Goal: Find specific page/section: Find specific page/section

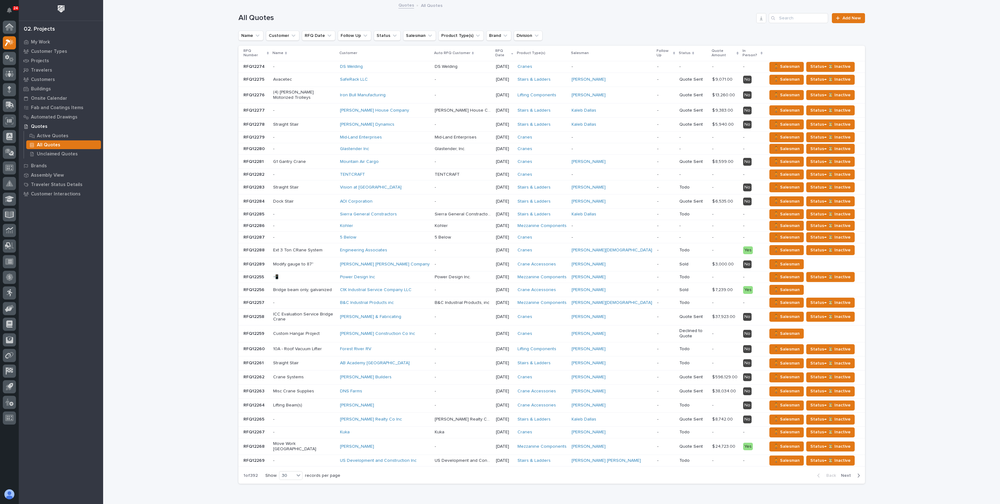
click at [760, 19] on icon "button" at bounding box center [761, 18] width 5 height 5
